Goal: Consume media (video, audio): Consume media (video, audio)

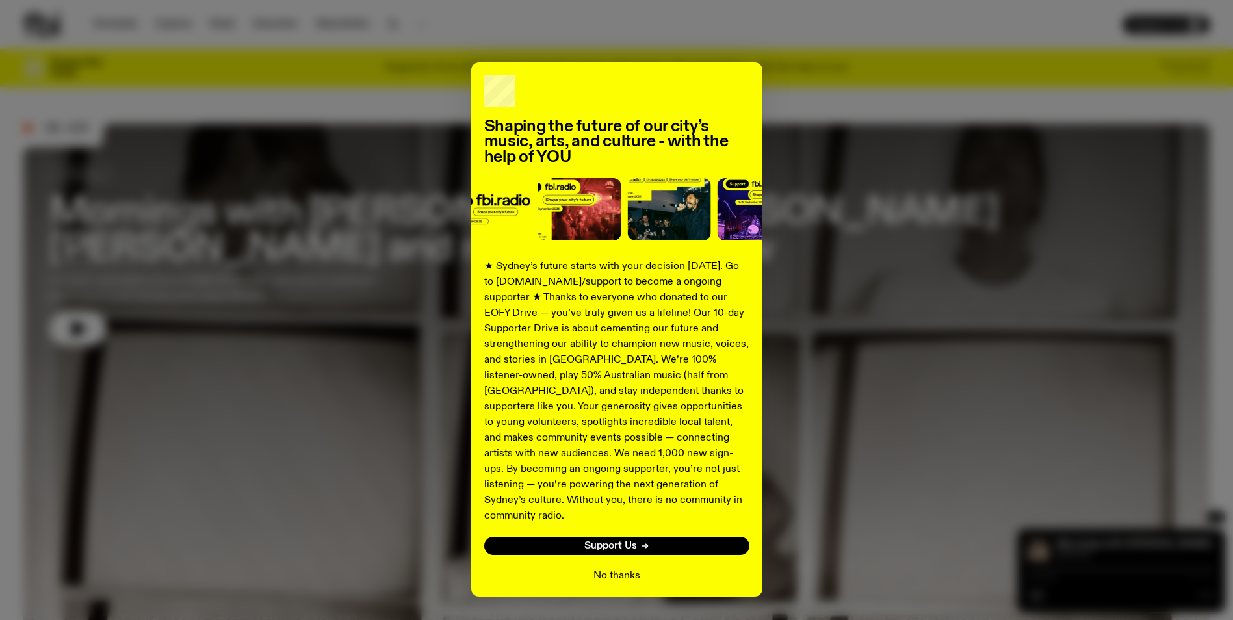
click at [603, 568] on button "No thanks" at bounding box center [617, 576] width 47 height 16
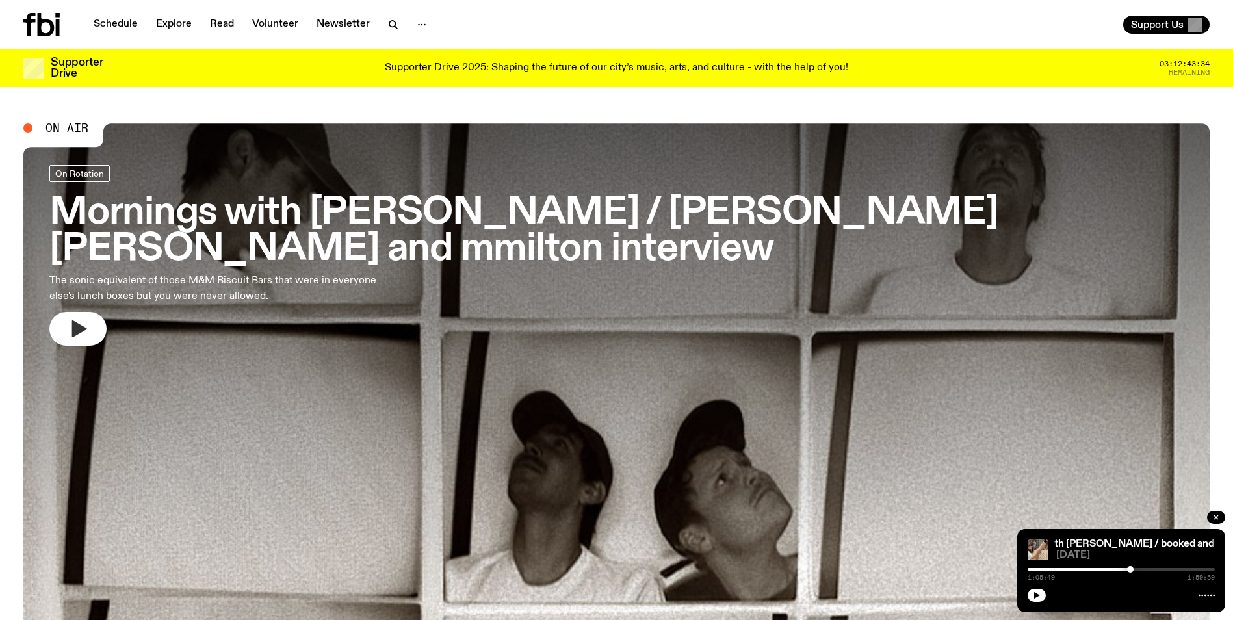
click at [81, 314] on button "button" at bounding box center [77, 329] width 57 height 34
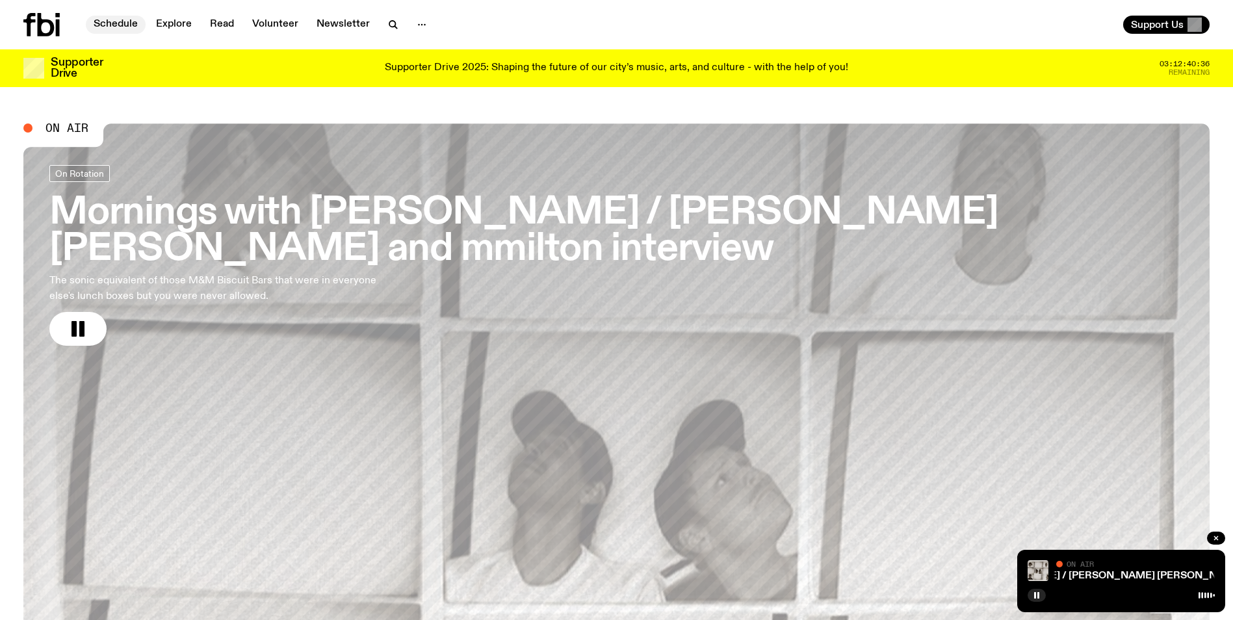
click at [111, 24] on link "Schedule" at bounding box center [116, 25] width 60 height 18
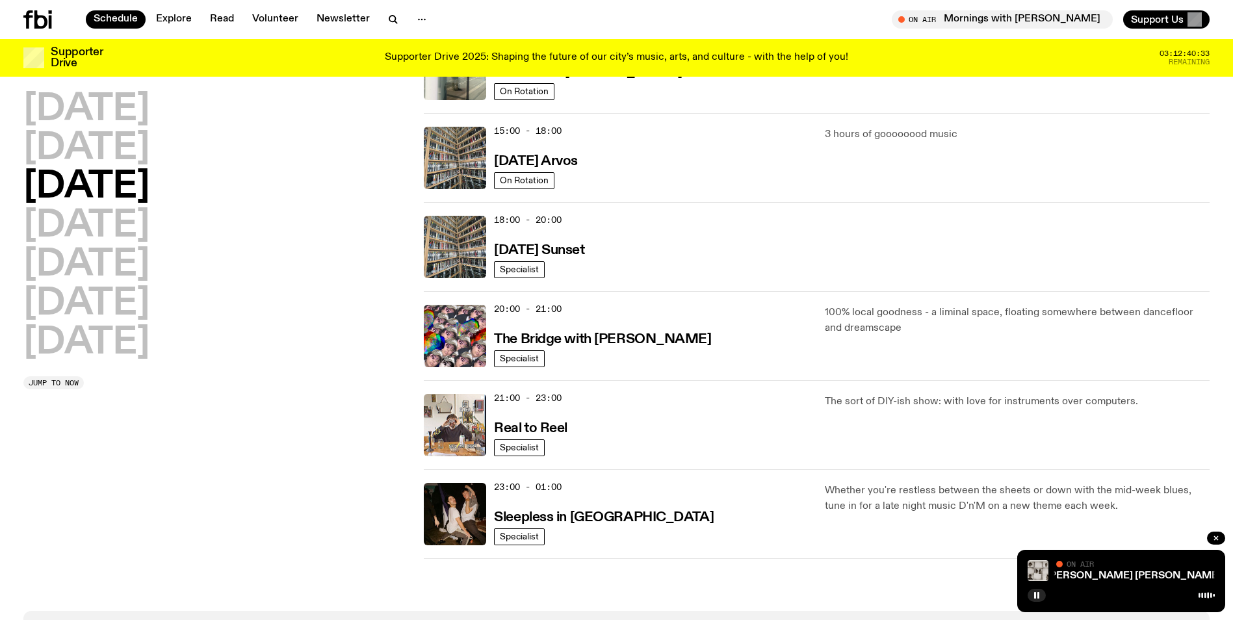
scroll to position [448, 0]
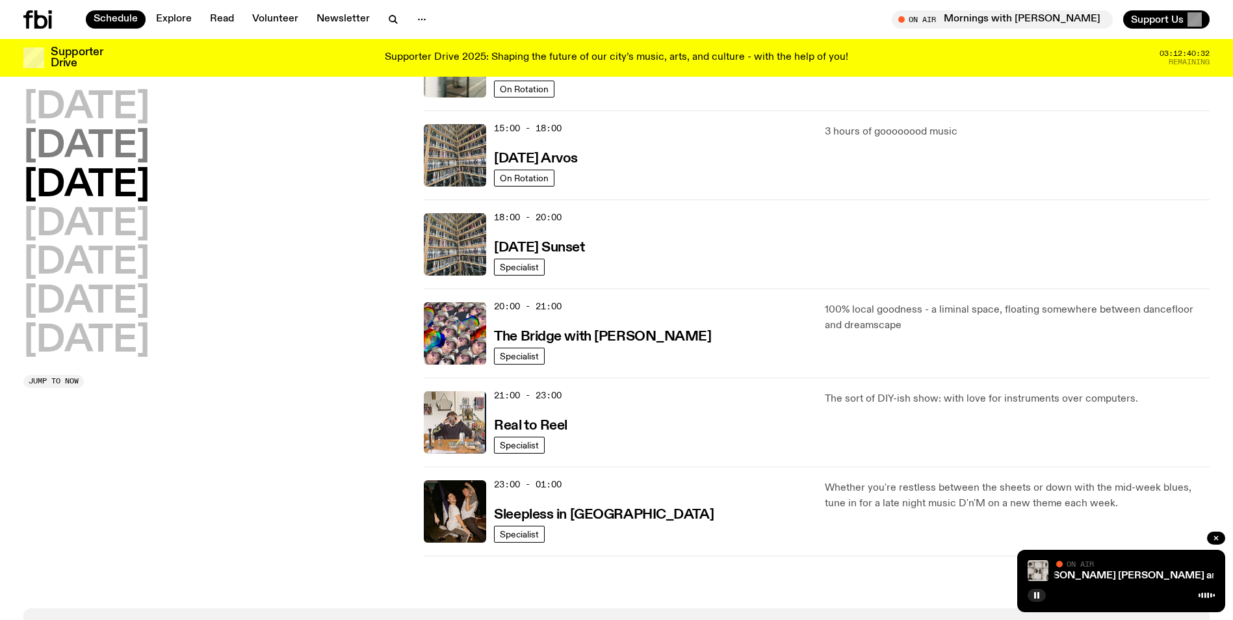
click at [150, 152] on h2 "[DATE]" at bounding box center [86, 147] width 126 height 36
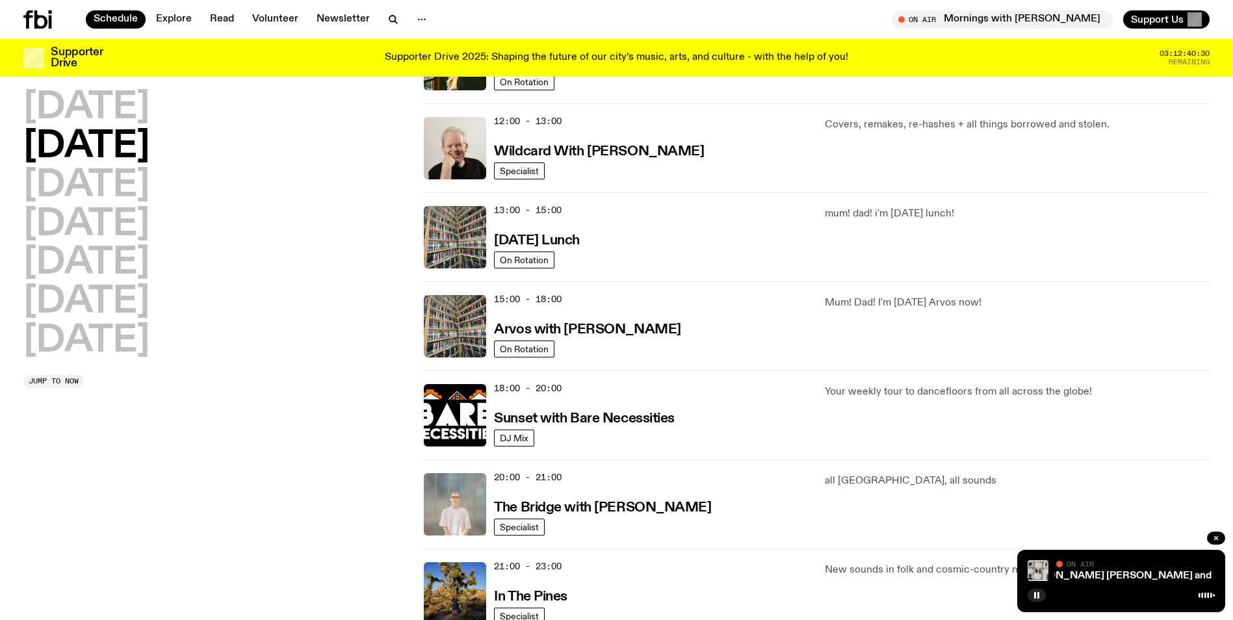
scroll to position [297, 0]
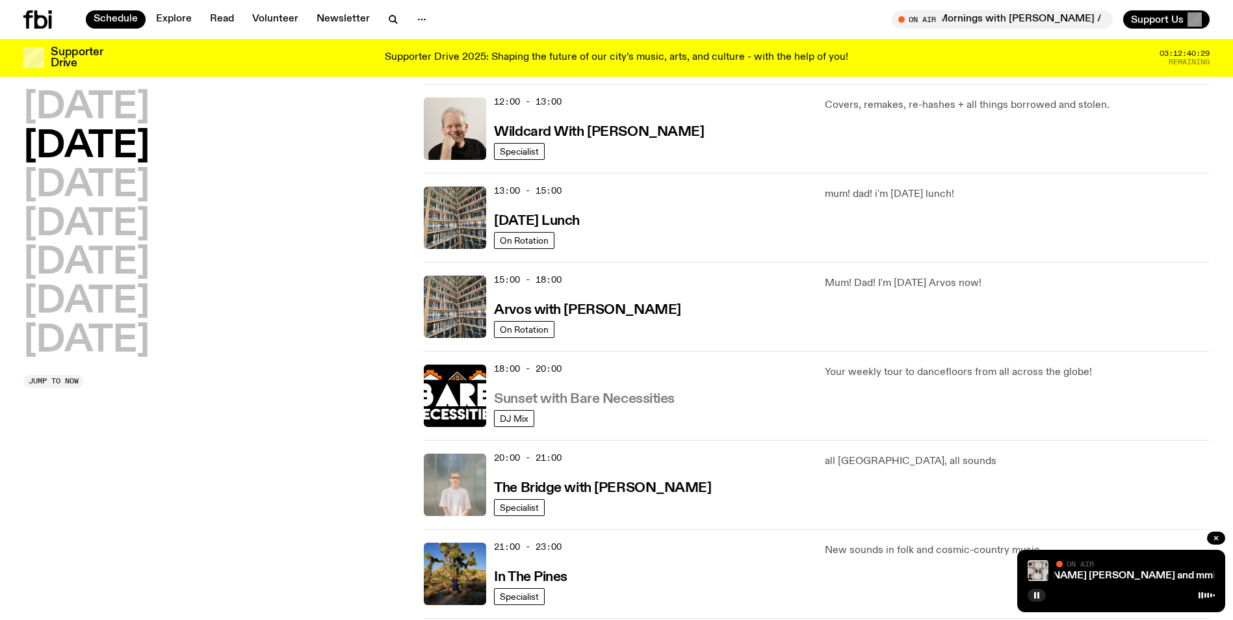
click at [651, 397] on h3 "Sunset with Bare Necessities" at bounding box center [584, 400] width 181 height 14
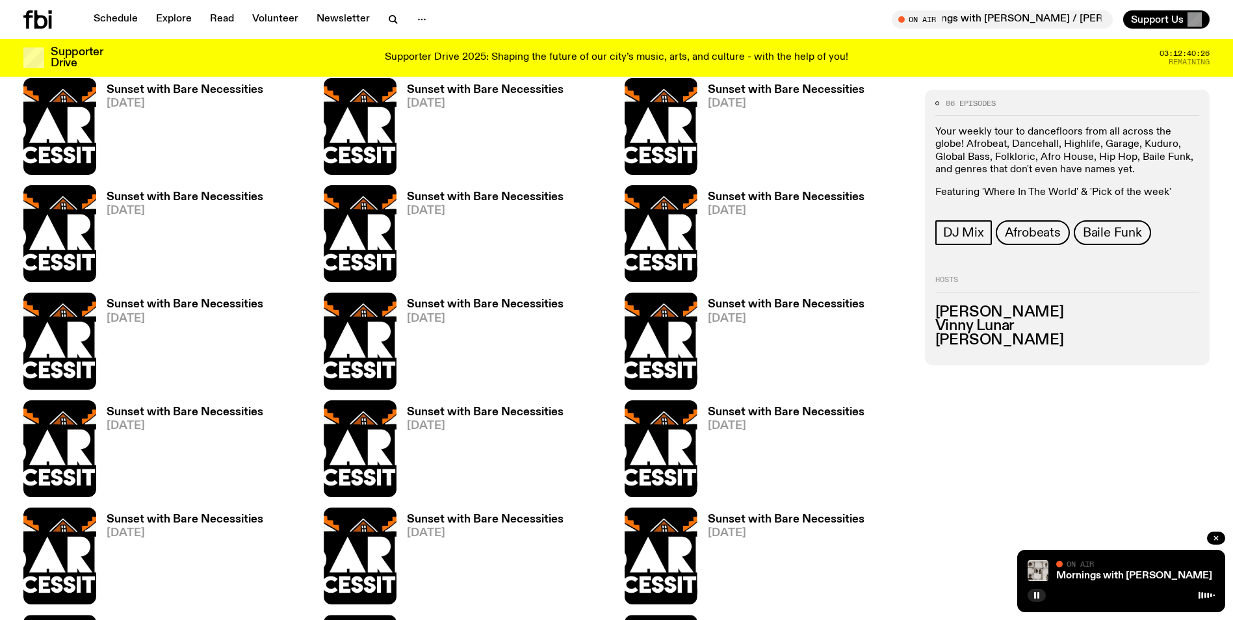
scroll to position [642, 0]
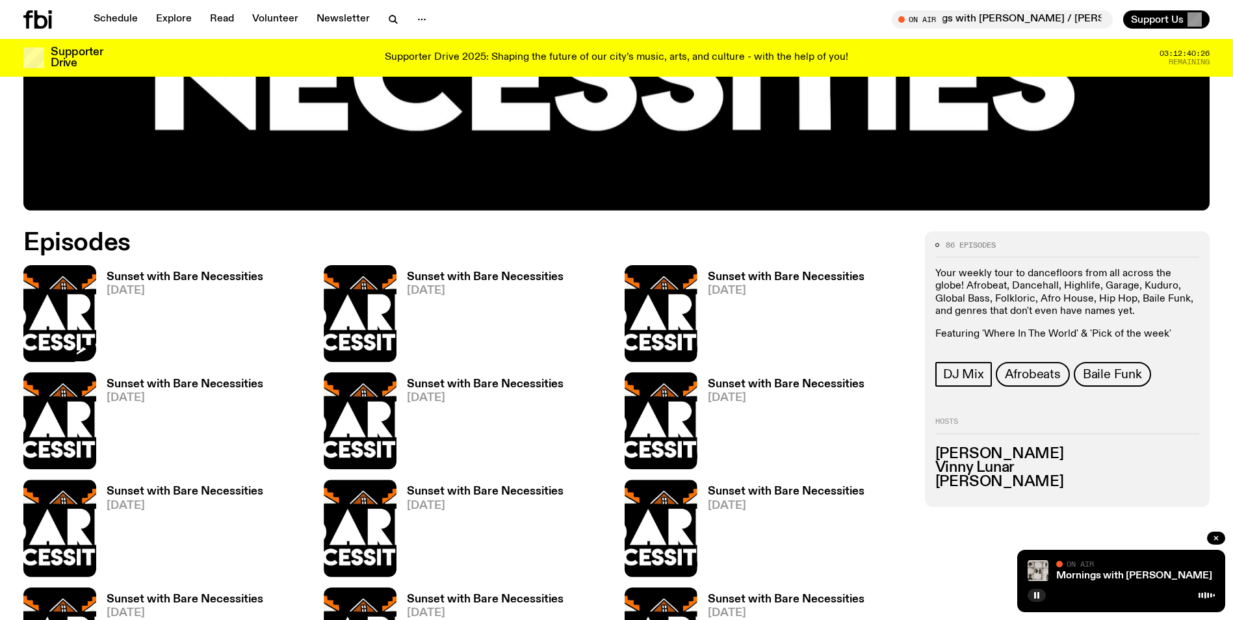
click at [72, 311] on img at bounding box center [59, 313] width 73 height 97
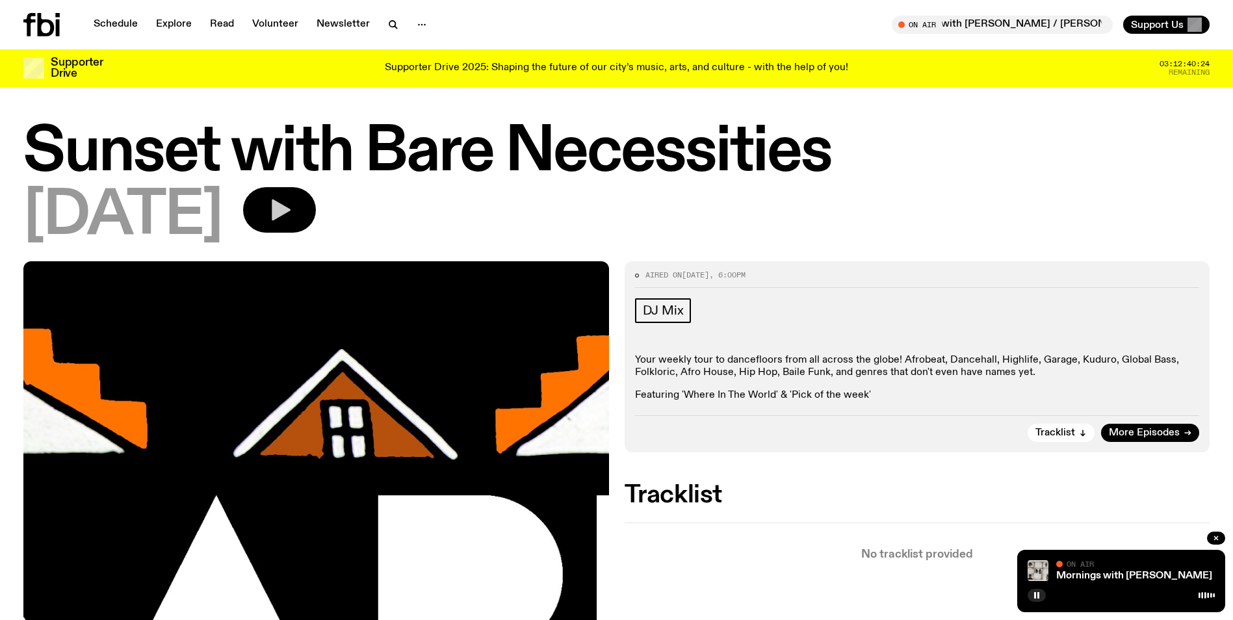
click at [316, 216] on button "button" at bounding box center [279, 210] width 73 height 46
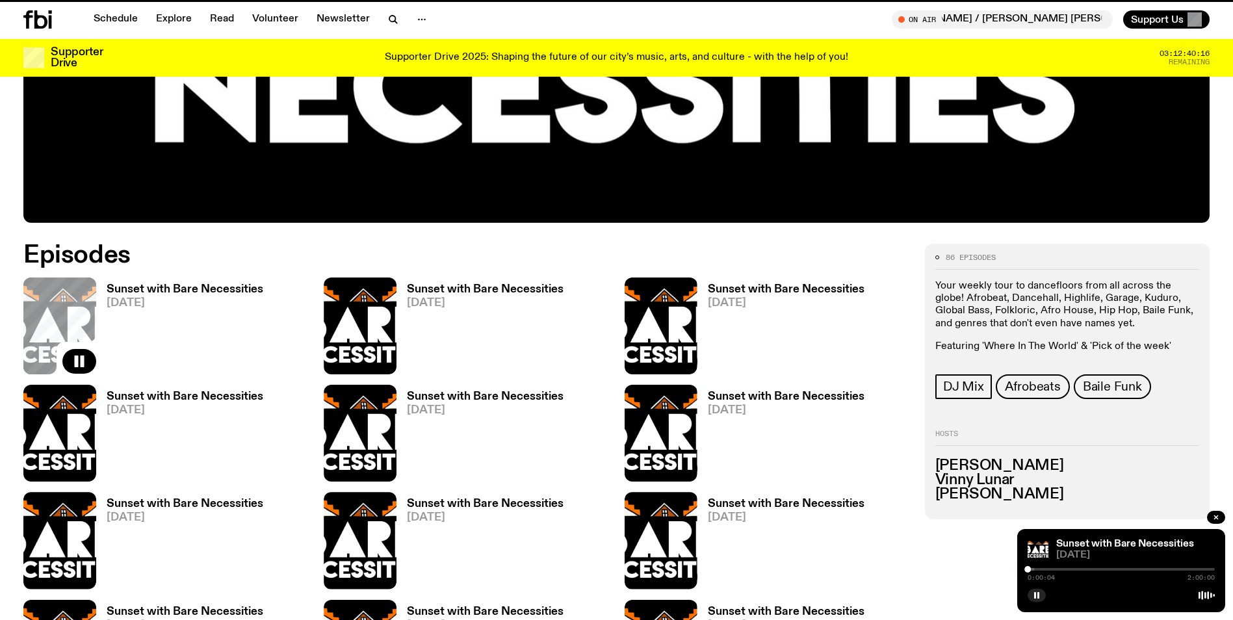
scroll to position [631, 0]
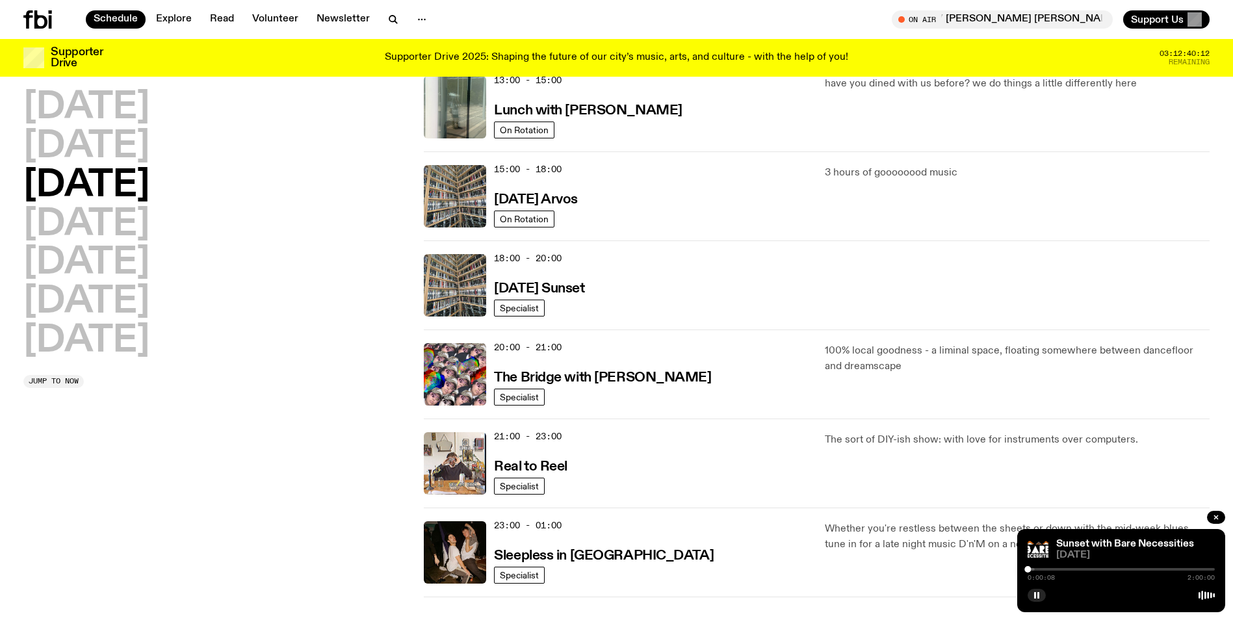
scroll to position [492, 0]
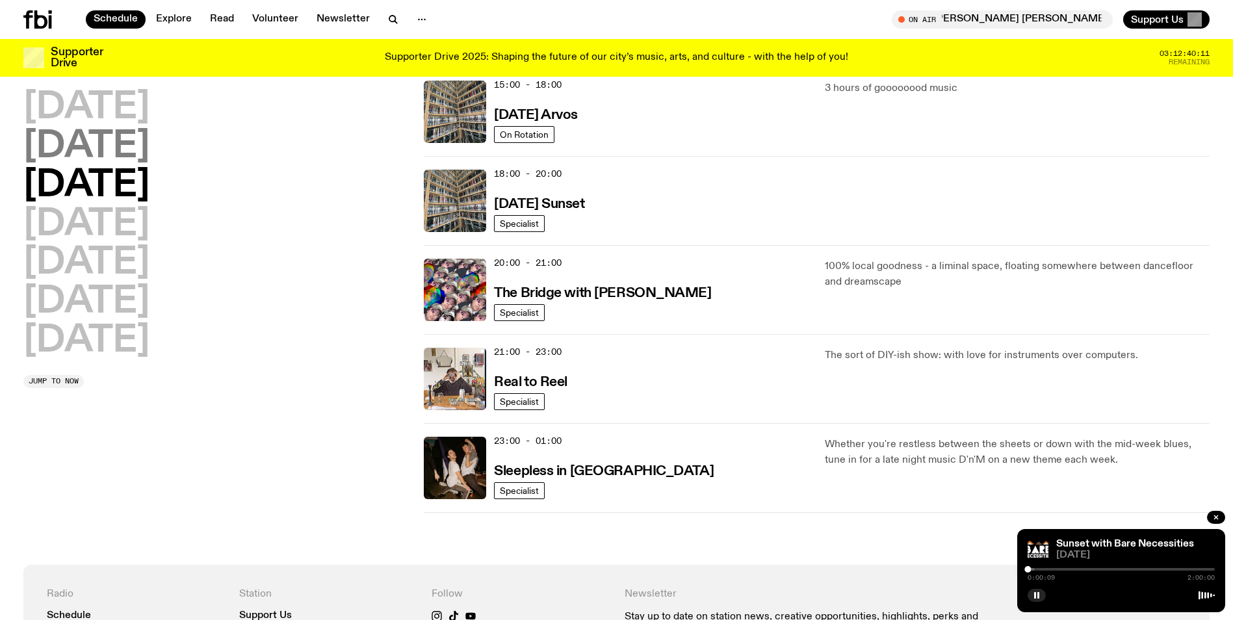
click at [150, 148] on h2 "[DATE]" at bounding box center [86, 147] width 126 height 36
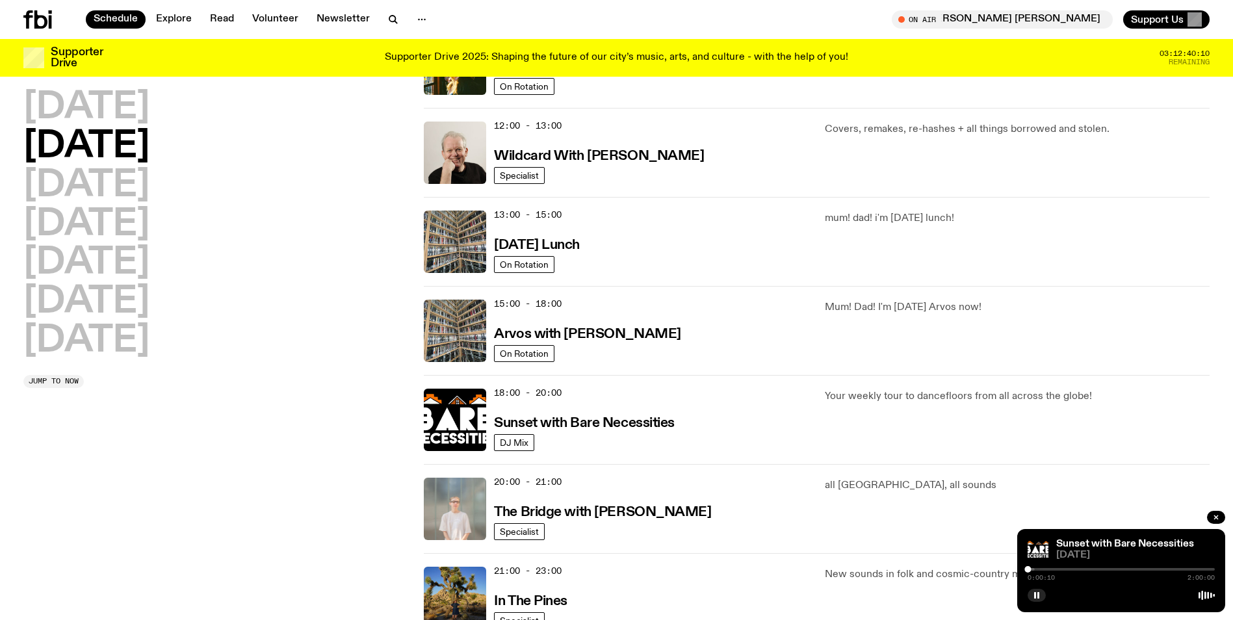
scroll to position [297, 0]
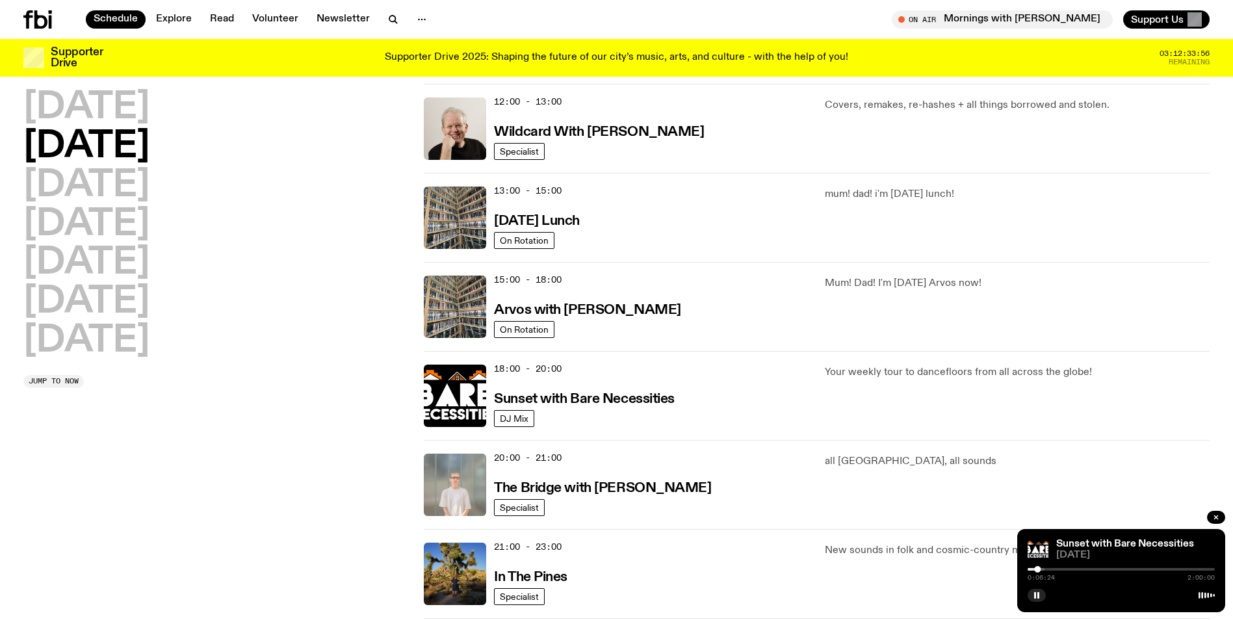
click at [1045, 570] on div at bounding box center [951, 569] width 187 height 3
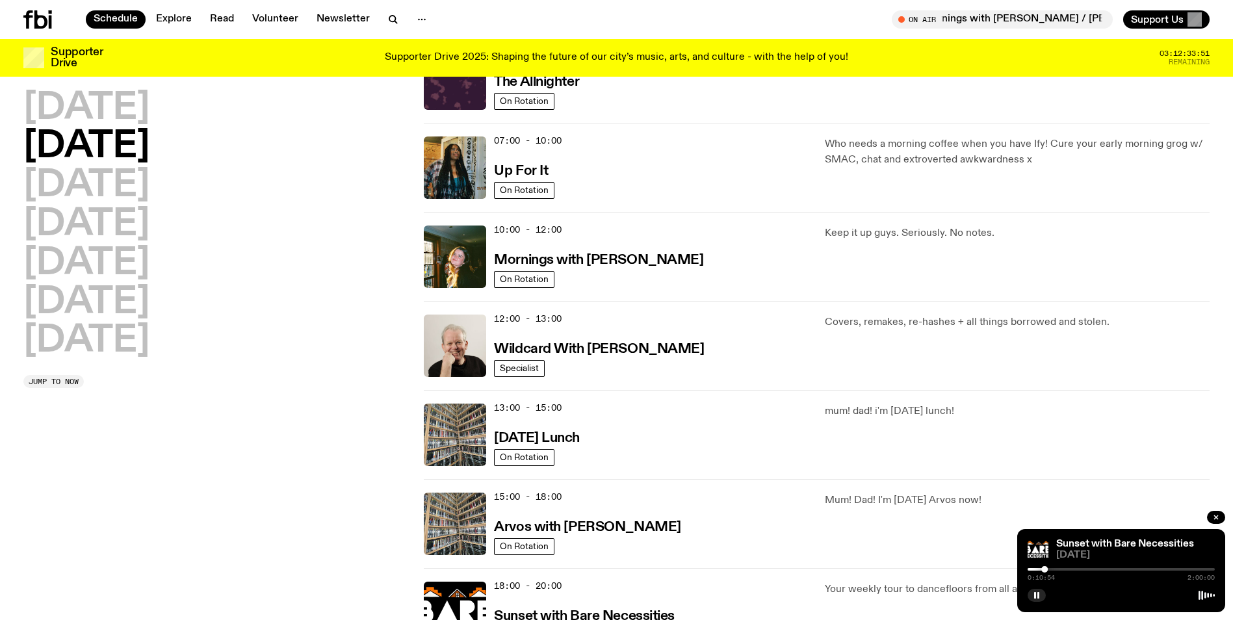
scroll to position [189, 0]
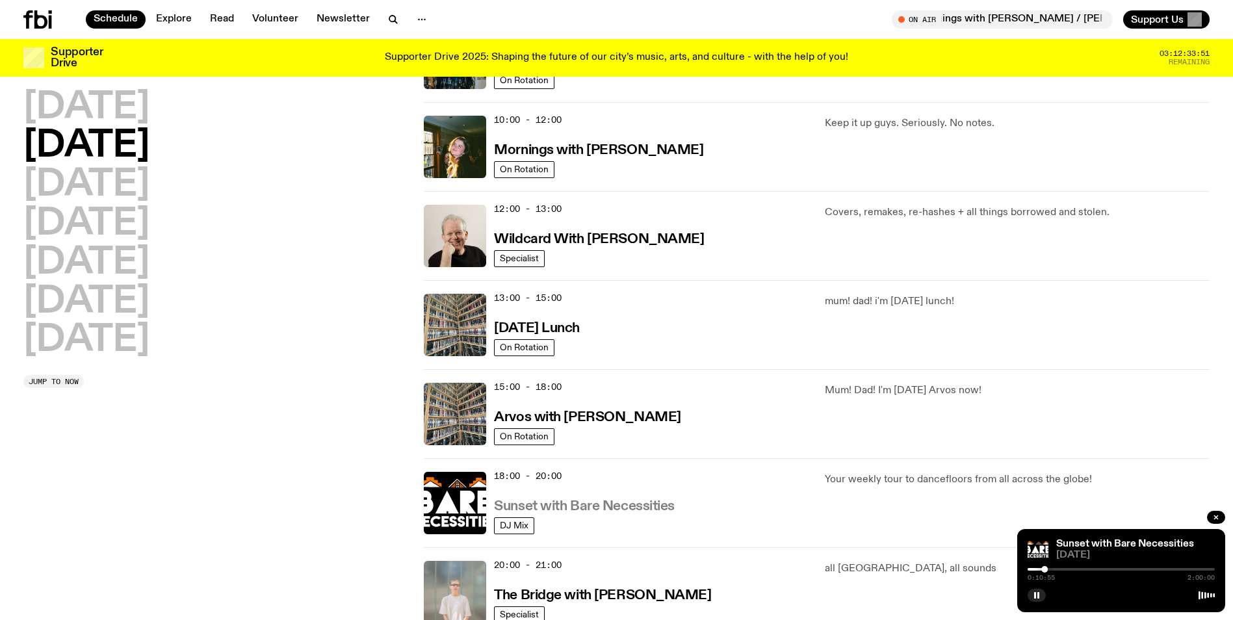
click at [565, 507] on h3 "Sunset with Bare Necessities" at bounding box center [584, 507] width 181 height 14
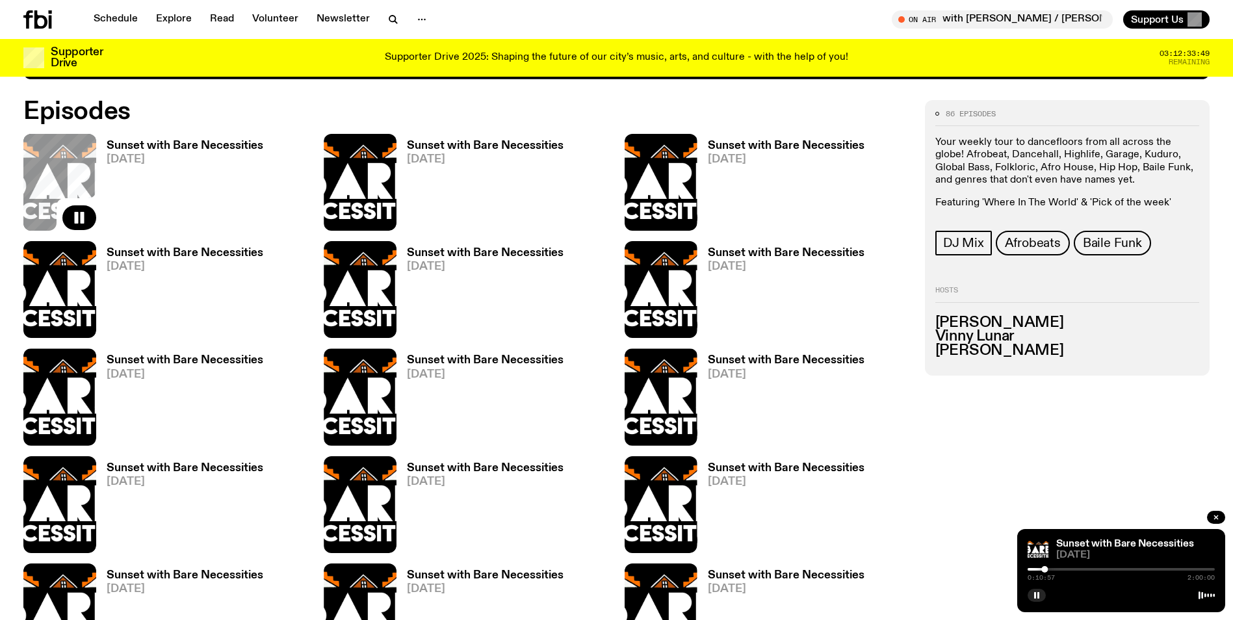
scroll to position [771, 0]
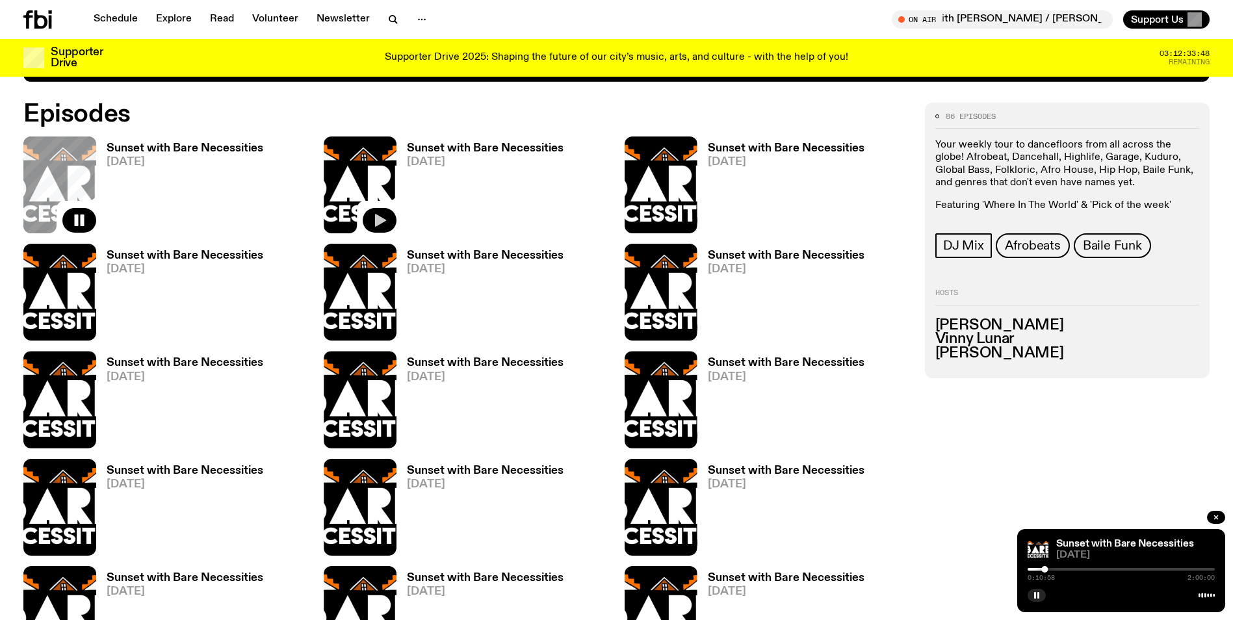
click at [382, 217] on icon "button" at bounding box center [380, 221] width 16 height 16
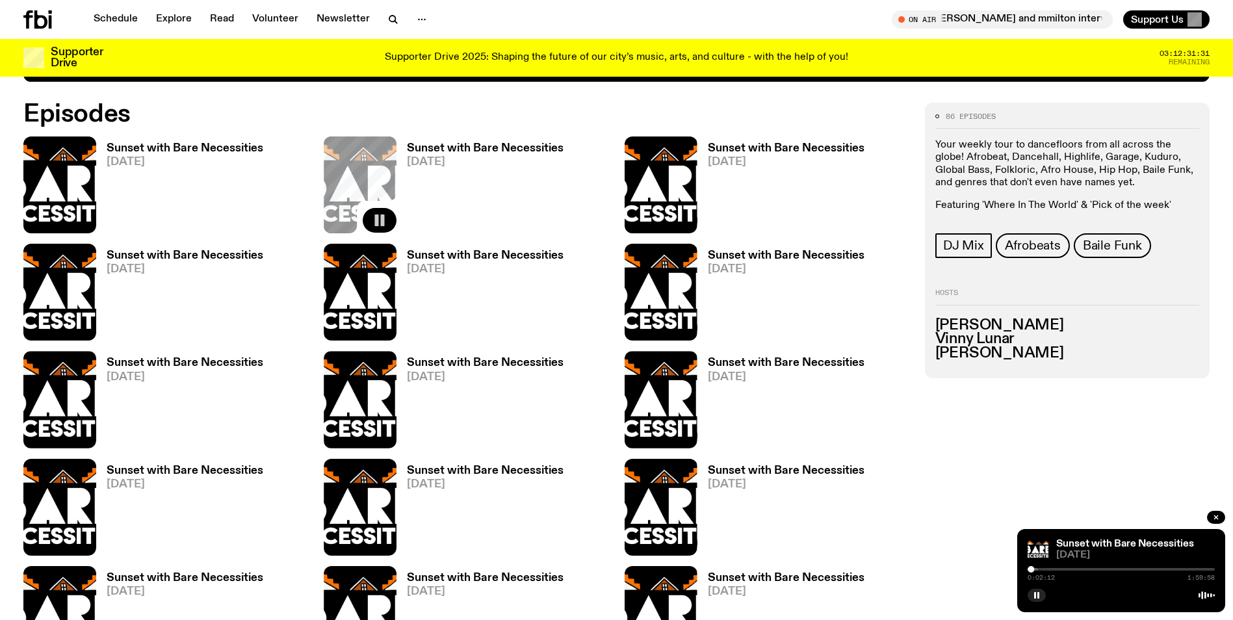
click at [1037, 568] on div at bounding box center [944, 569] width 187 height 3
click at [1075, 570] on div at bounding box center [1121, 569] width 187 height 3
click at [1079, 570] on div at bounding box center [1121, 569] width 187 height 3
click at [1085, 570] on div at bounding box center [1121, 569] width 187 height 3
click at [1035, 592] on icon "button" at bounding box center [1037, 596] width 8 height 8
